Goal: Transaction & Acquisition: Purchase product/service

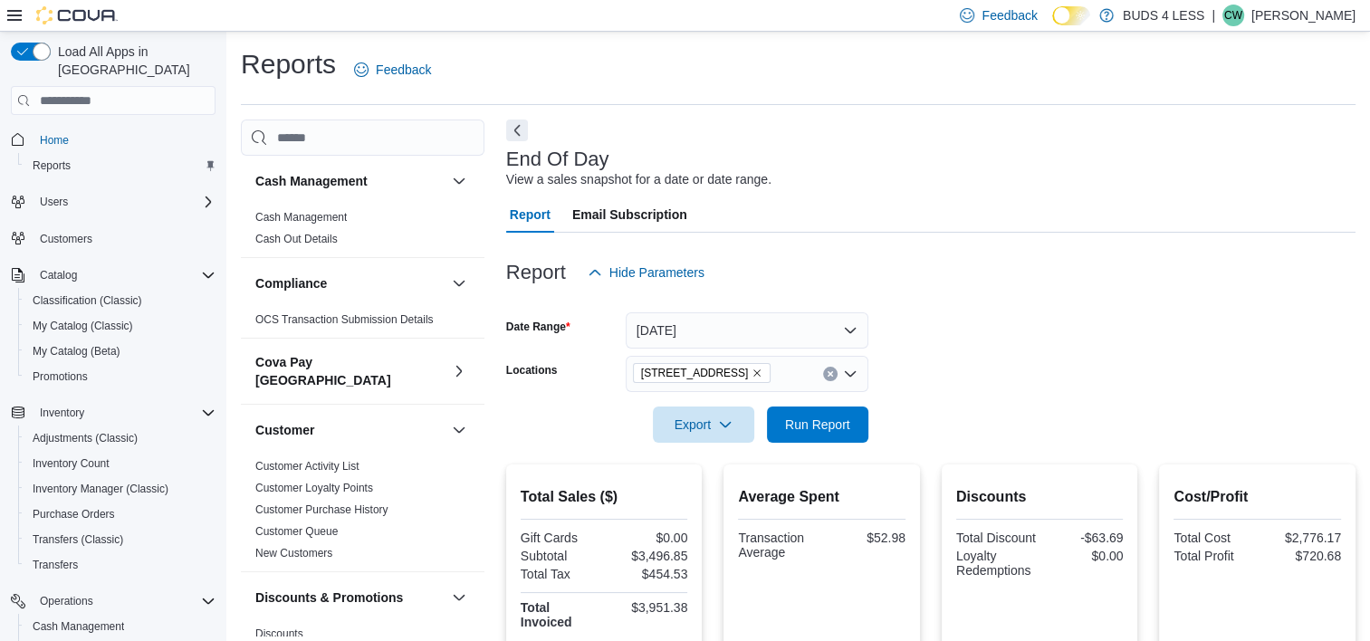
scroll to position [196, 0]
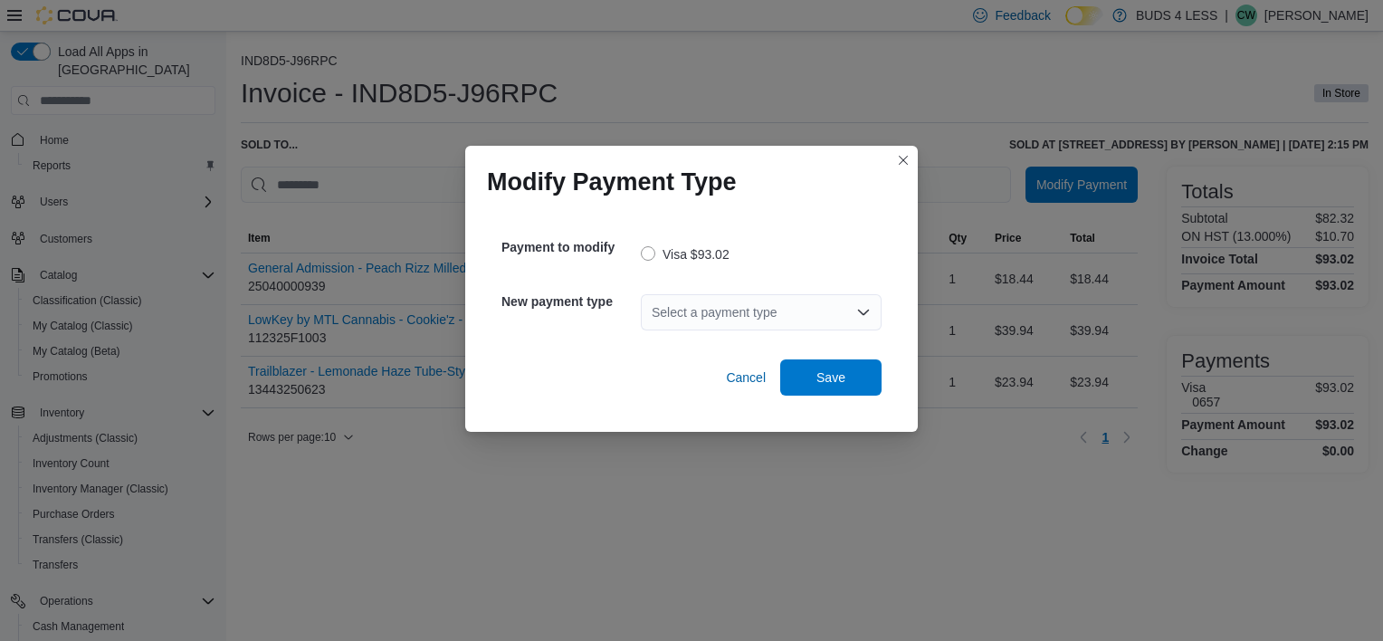
click at [856, 310] on icon "Open list of options" at bounding box center [863, 312] width 14 height 14
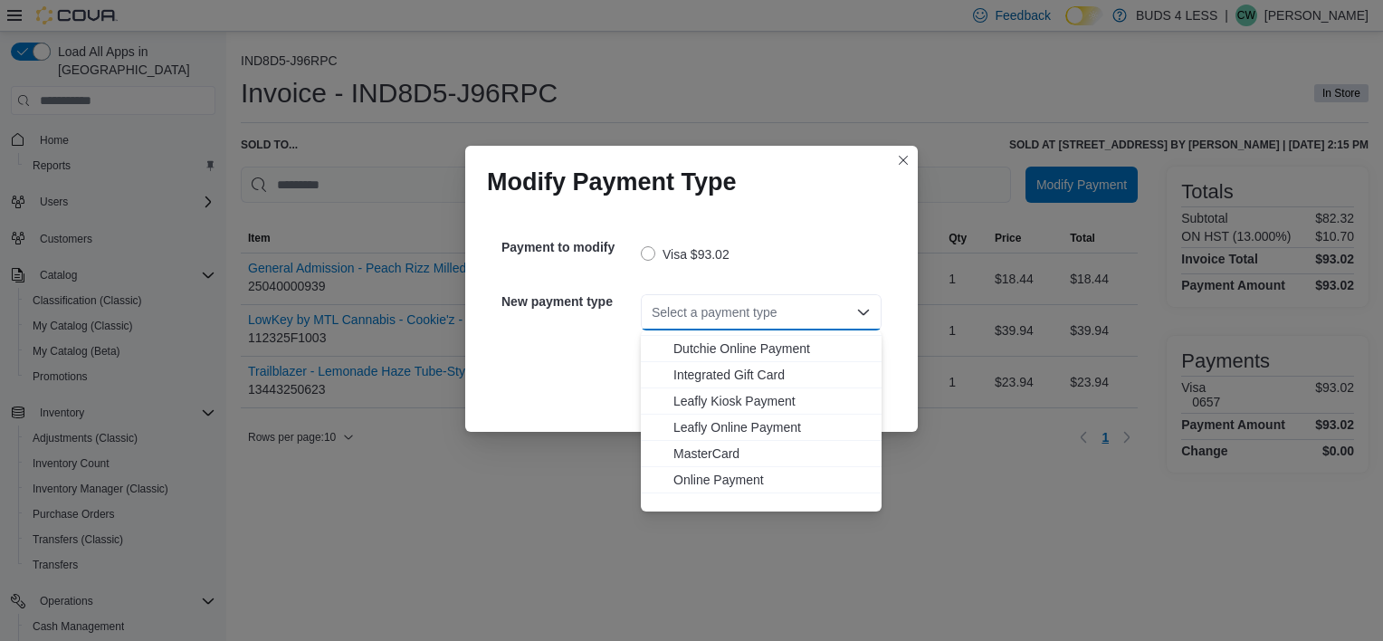
scroll to position [181, 0]
click at [695, 454] on span "MasterCard" at bounding box center [772, 451] width 197 height 18
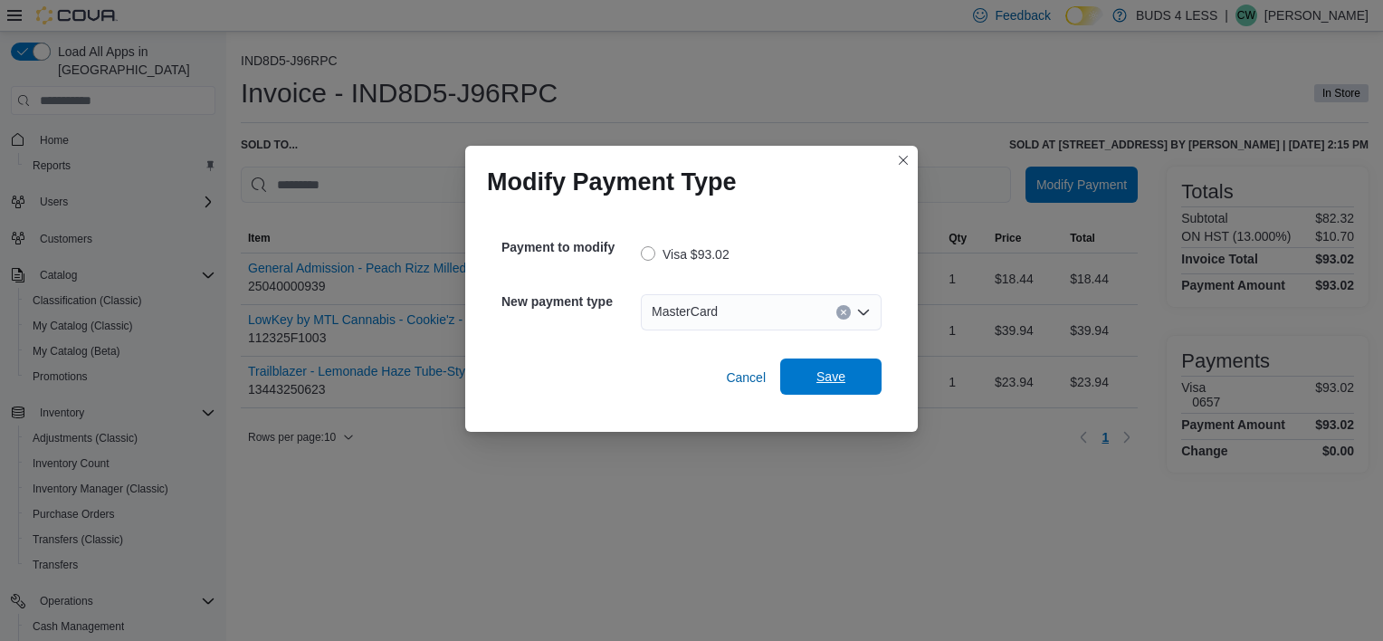
click at [813, 377] on span "Save" at bounding box center [831, 376] width 80 height 36
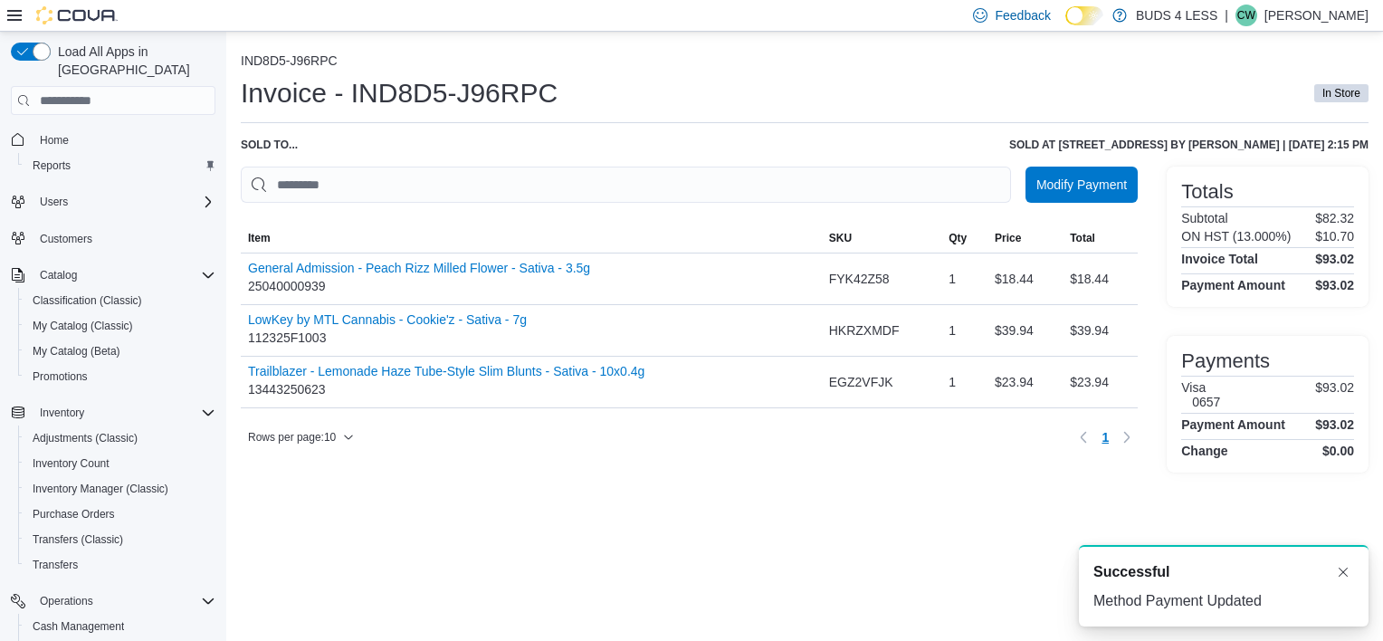
scroll to position [0, 0]
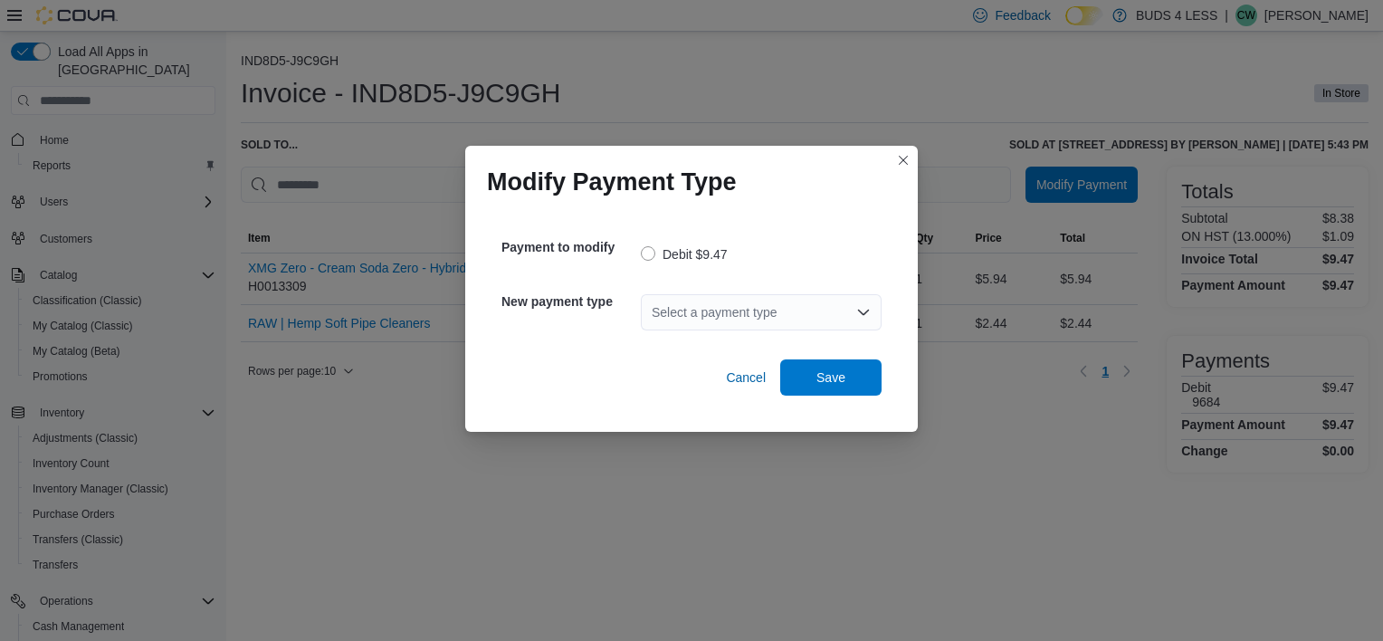
click at [865, 308] on icon "Open list of options" at bounding box center [863, 312] width 14 height 14
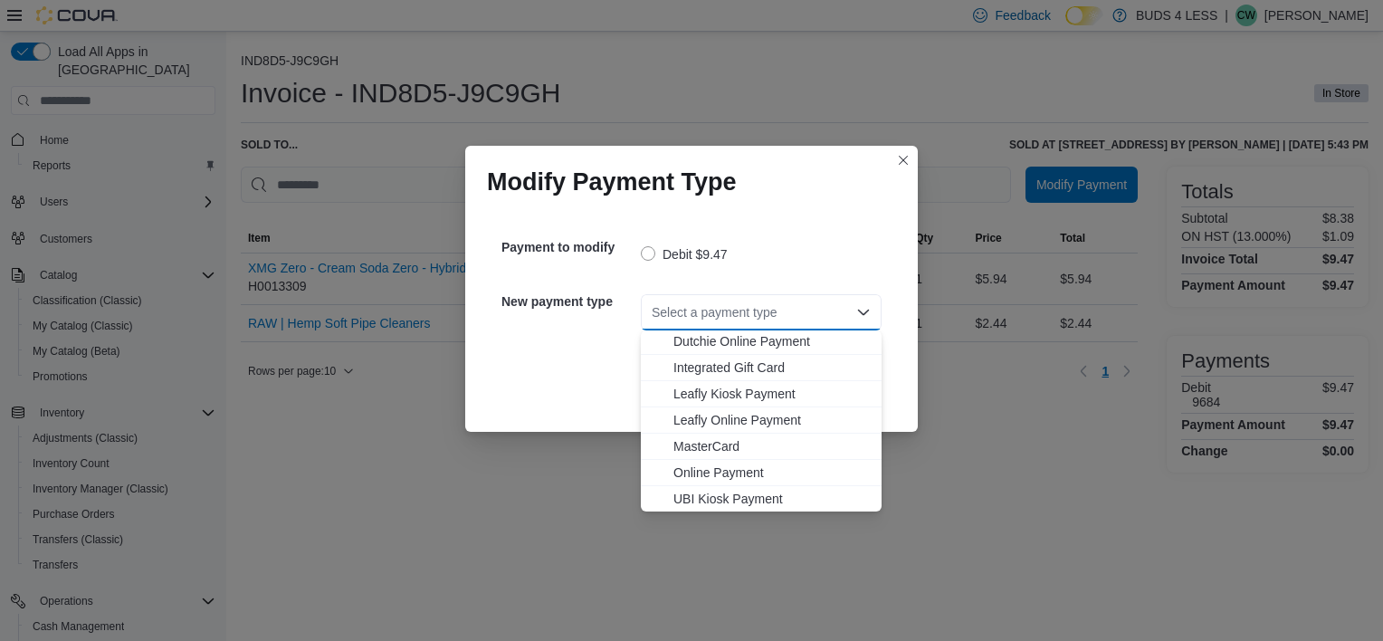
scroll to position [181, 0]
click at [695, 420] on span "MasterCard" at bounding box center [772, 425] width 197 height 18
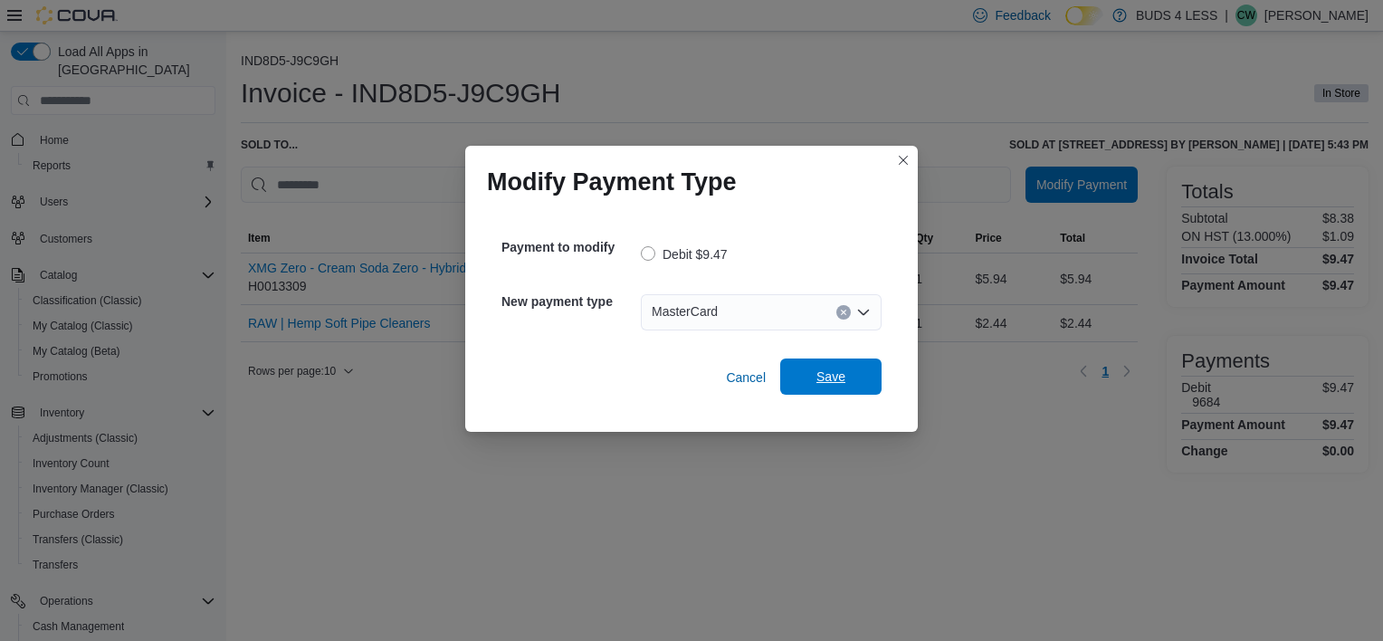
click at [846, 374] on span "Save" at bounding box center [831, 376] width 80 height 36
